Goal: Navigation & Orientation: Understand site structure

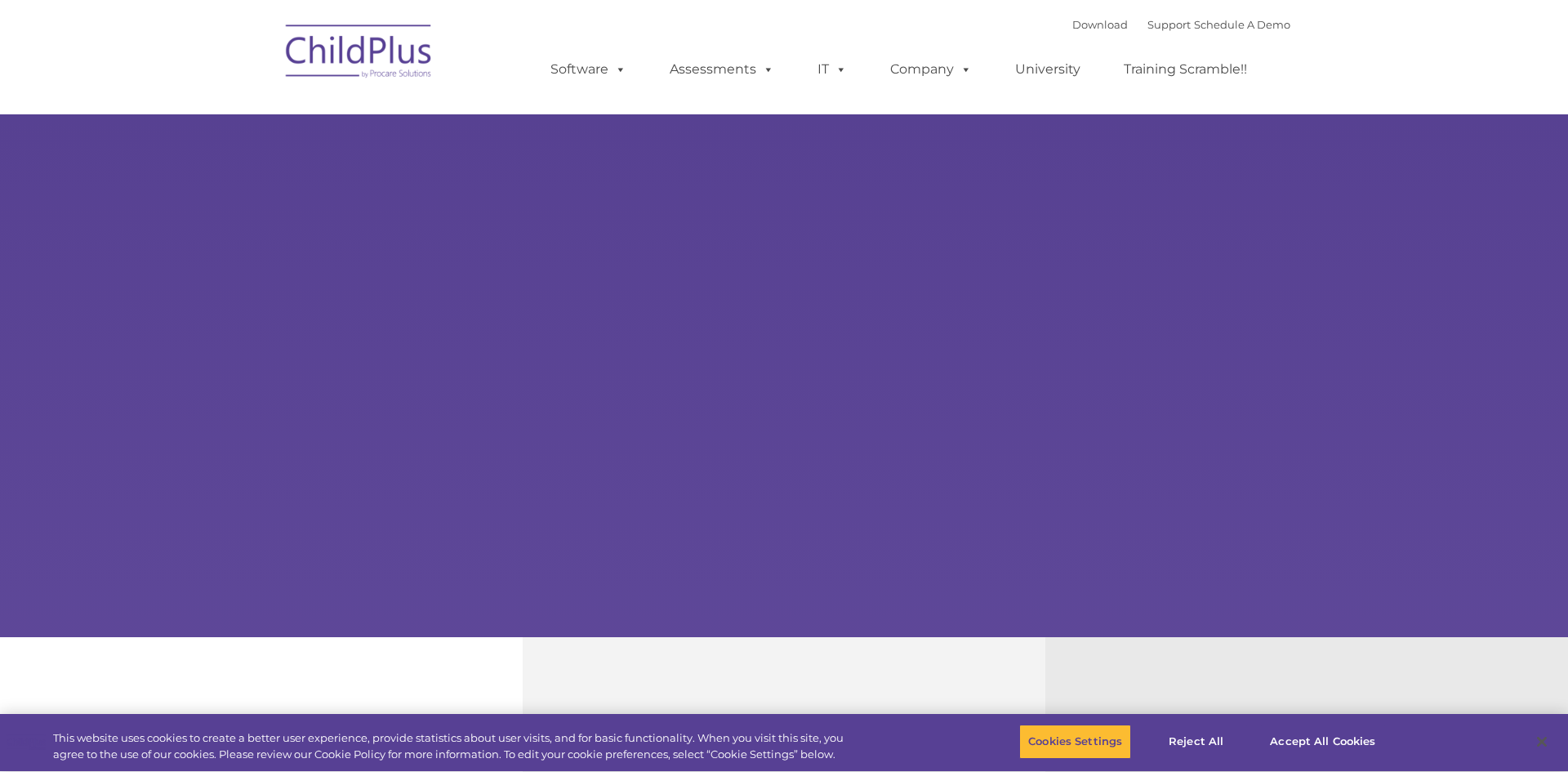
select select "MEDIUM"
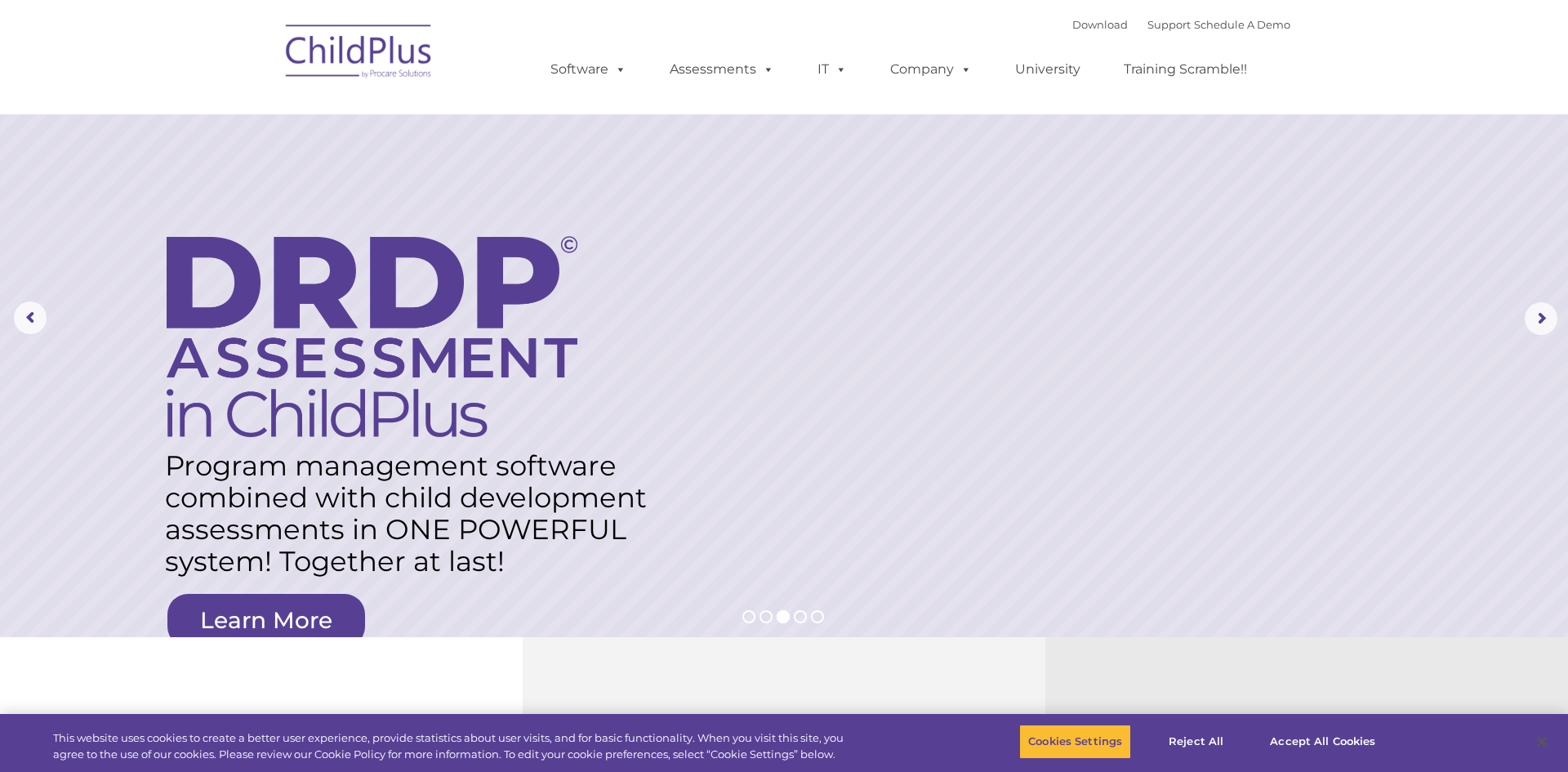
click at [954, 53] on div "Download Support | Schedule A Demo  MENU MENU Software ChildPlus: The original…" at bounding box center [903, 57] width 772 height 90
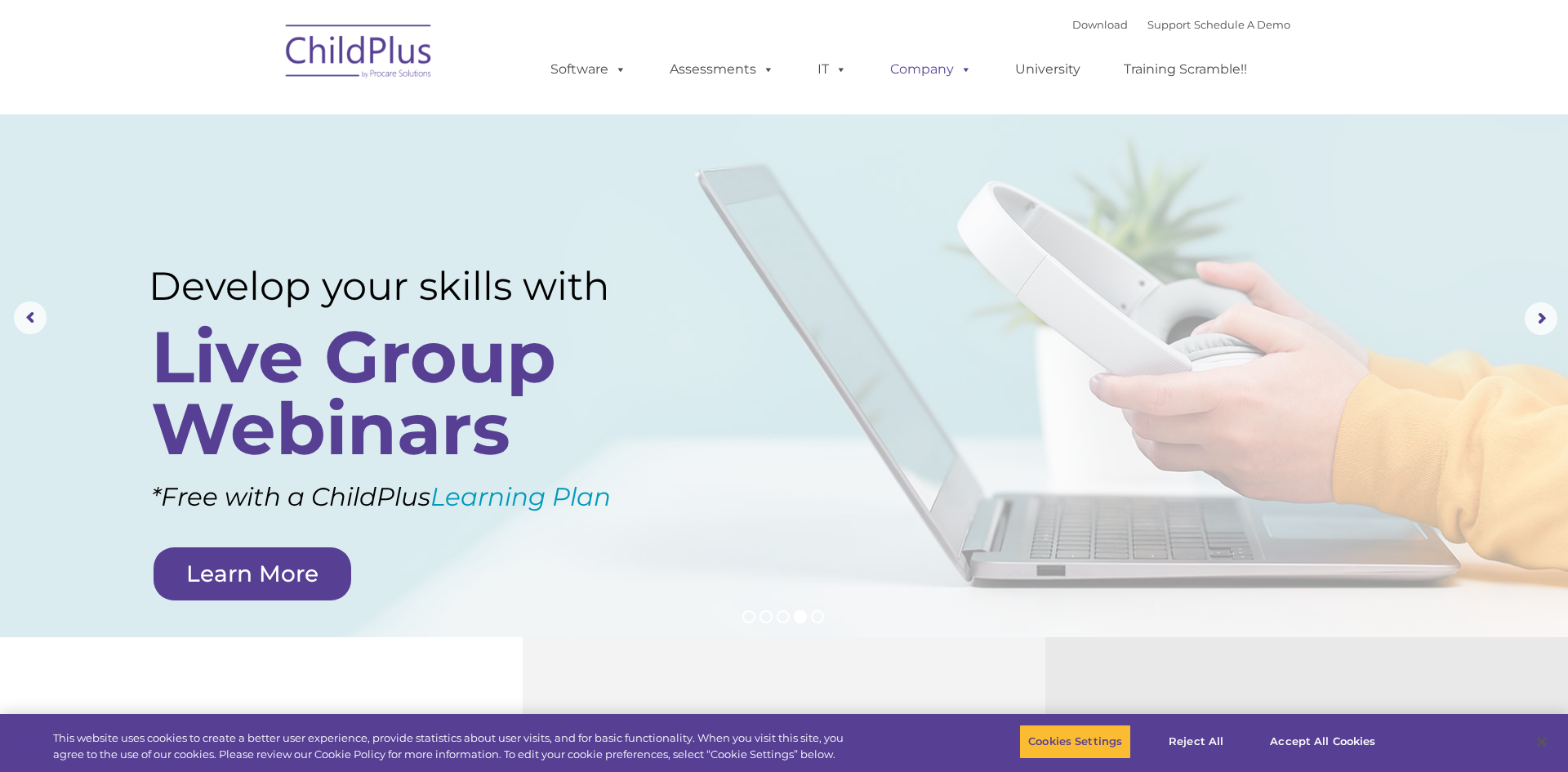
click at [918, 61] on link "Company" at bounding box center [931, 69] width 114 height 32
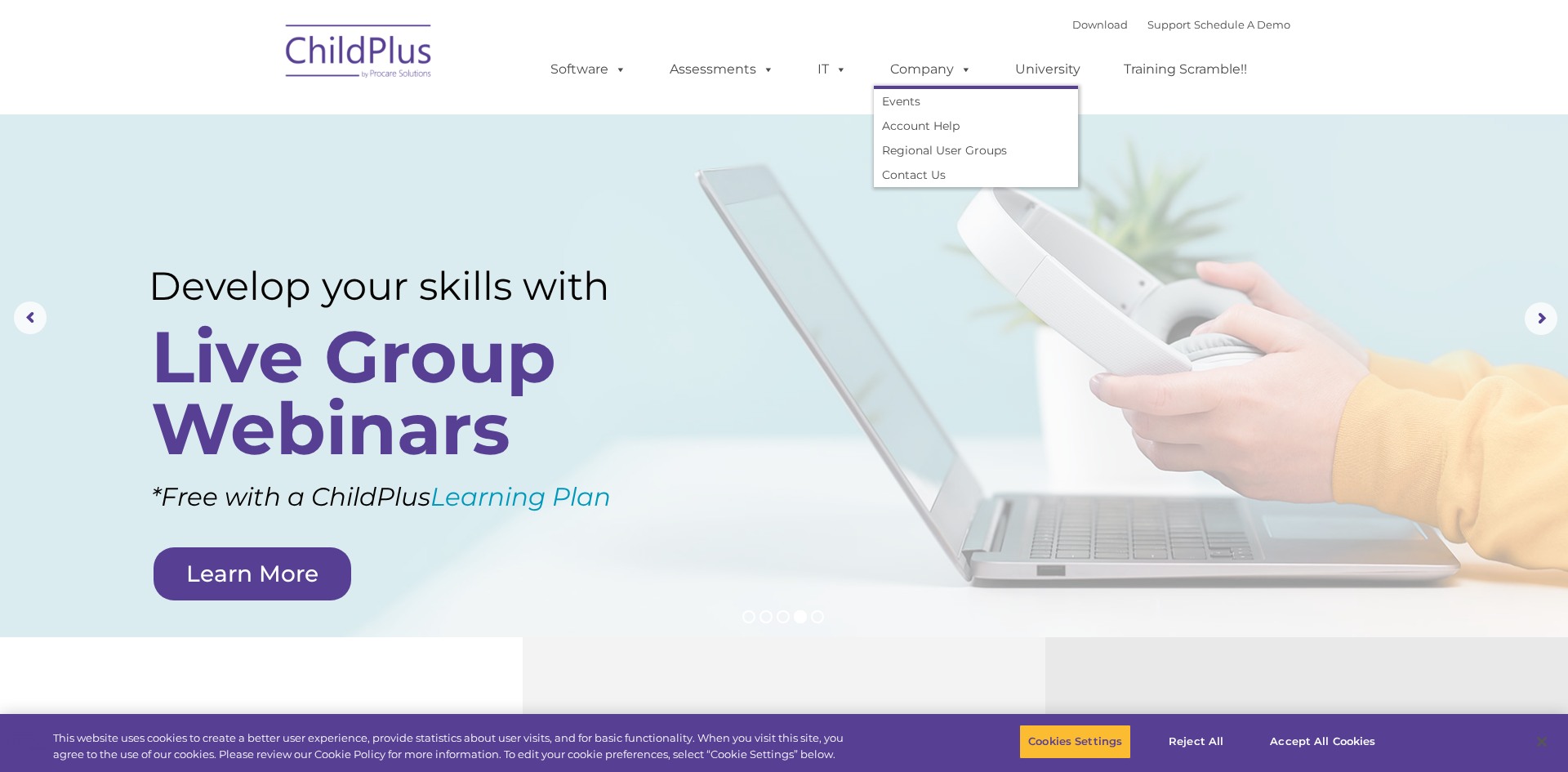
click at [920, 37] on ul "Software ChildPlus: The original and most widely-used Head Start data managemen…" at bounding box center [903, 69] width 772 height 66
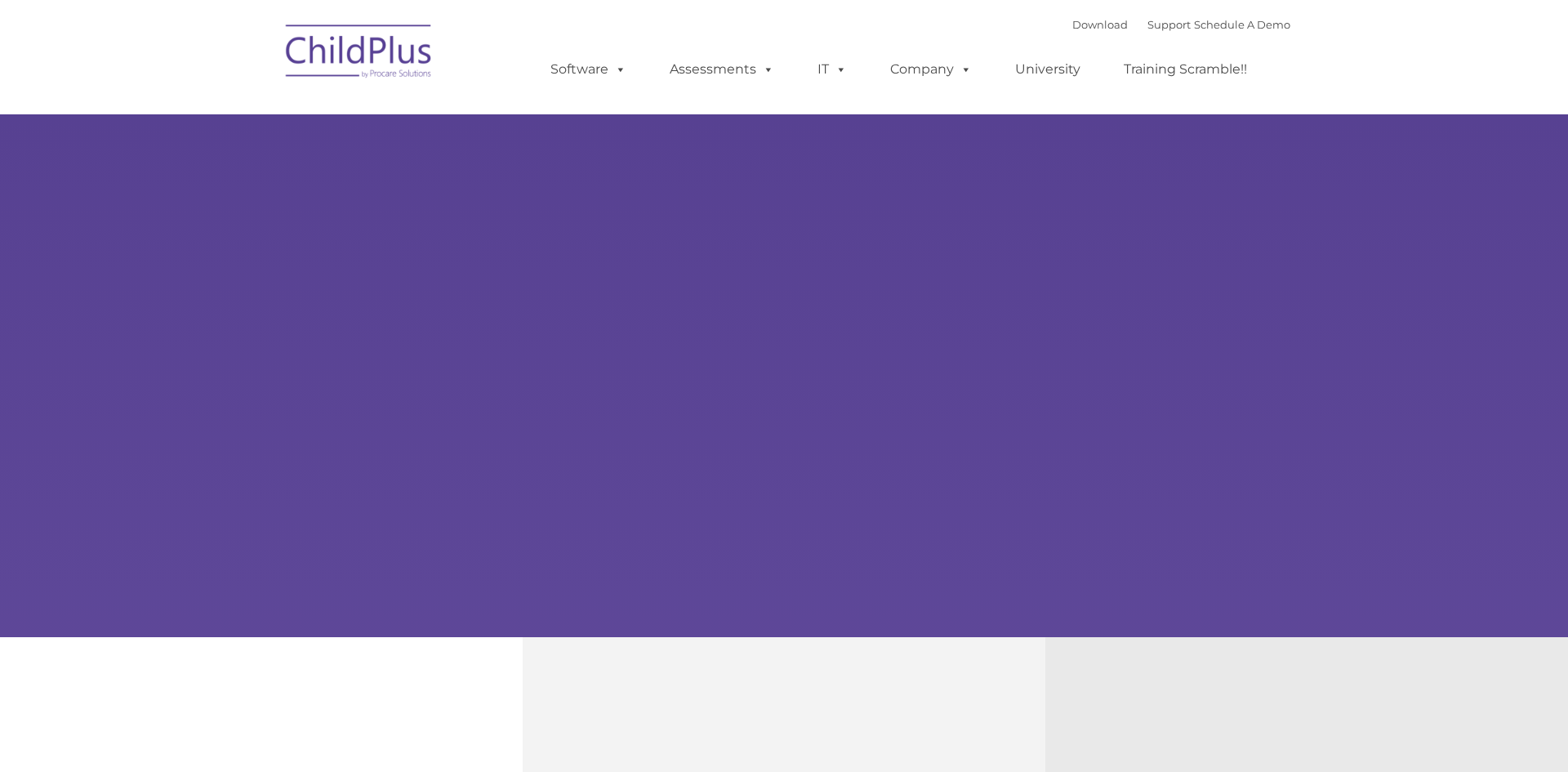
type input ""
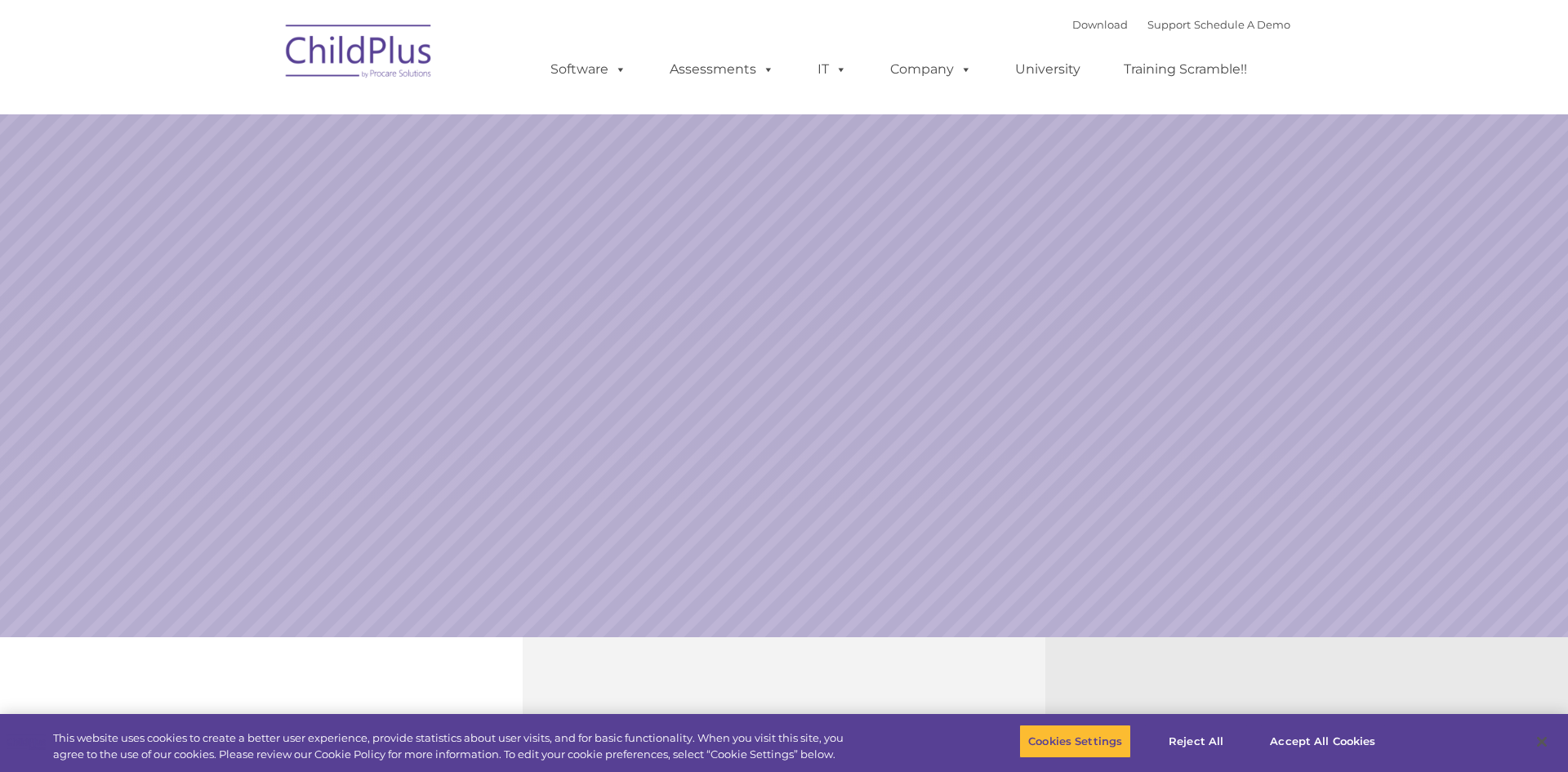
select select "MEDIUM"
